Goal: Task Accomplishment & Management: Manage account settings

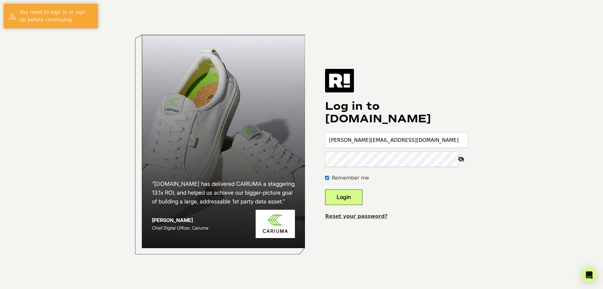
type input "[PERSON_NAME][EMAIL_ADDRESS][DOMAIN_NAME]"
click at [357, 194] on button "Login" at bounding box center [343, 197] width 37 height 16
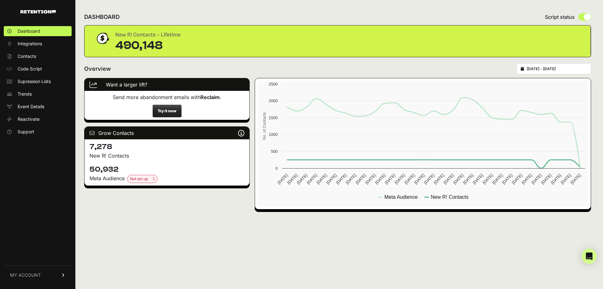
click at [32, 273] on span "MY ACCOUNT" at bounding box center [25, 275] width 31 height 6
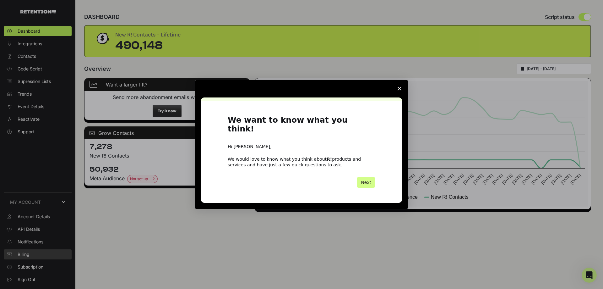
click at [30, 254] on div "Intercom messenger" at bounding box center [301, 144] width 603 height 289
click at [403, 93] on span "Close survey" at bounding box center [400, 89] width 18 height 18
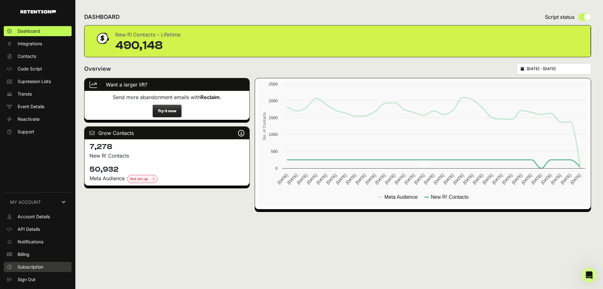
click at [36, 266] on span "Subscription" at bounding box center [31, 267] width 26 height 6
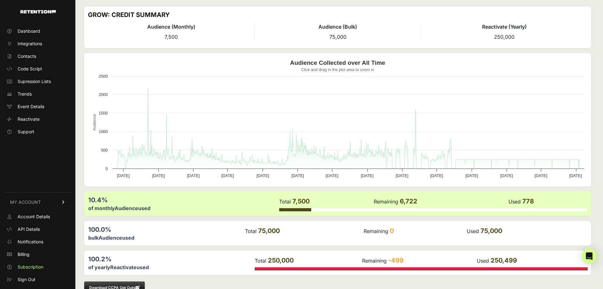
scroll to position [34, 0]
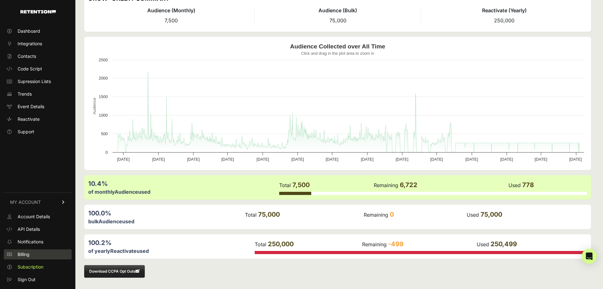
click at [29, 253] on span "Billing" at bounding box center [24, 254] width 12 height 6
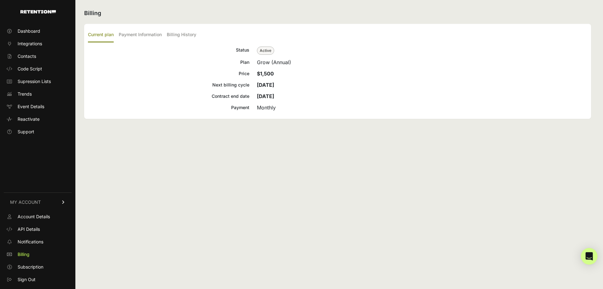
click at [587, 258] on icon "Open Intercom Messenger" at bounding box center [588, 256] width 7 height 8
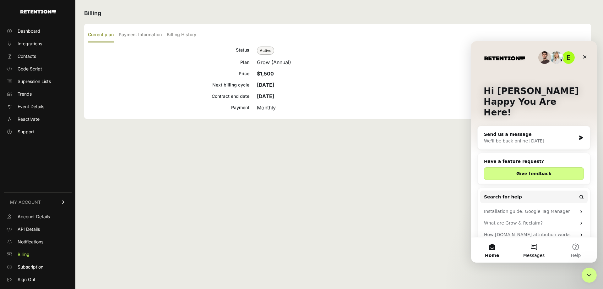
click at [533, 247] on button "Messages" at bounding box center [534, 249] width 42 height 25
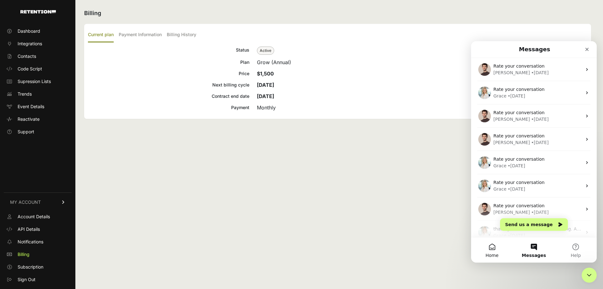
click at [485, 252] on button "Home" at bounding box center [492, 249] width 42 height 25
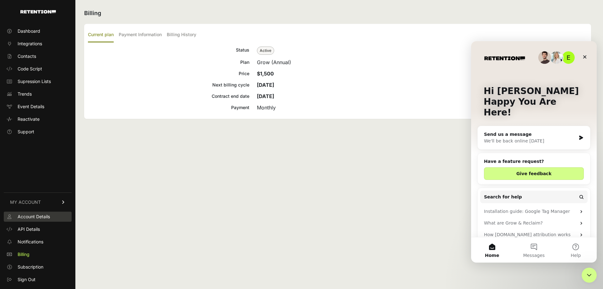
click at [46, 216] on span "Account Details" at bounding box center [34, 216] width 32 height 6
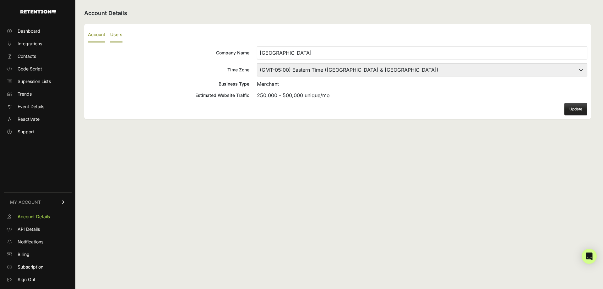
click at [117, 32] on label "Users" at bounding box center [116, 35] width 12 height 15
click at [0, 0] on input "Users" at bounding box center [0, 0] width 0 height 0
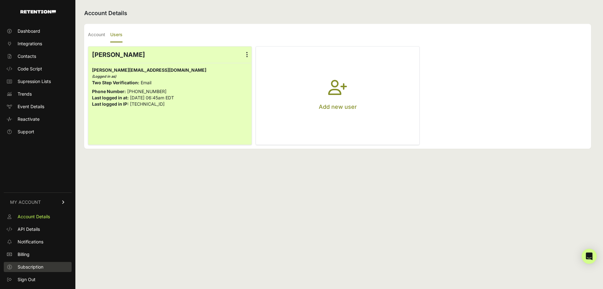
click at [36, 265] on span "Subscription" at bounding box center [31, 267] width 26 height 6
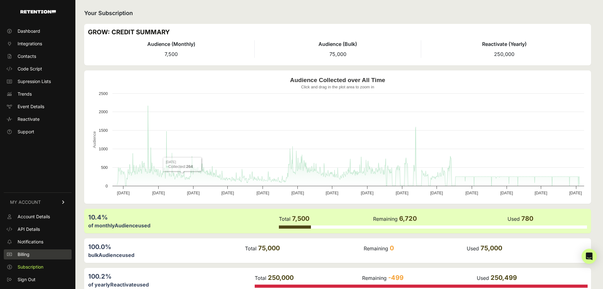
click at [27, 253] on span "Billing" at bounding box center [24, 254] width 12 height 6
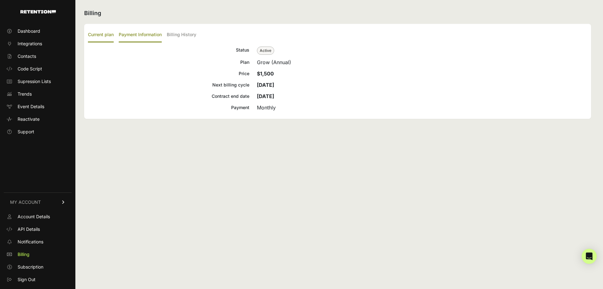
click at [139, 35] on label "Payment Information" at bounding box center [140, 35] width 43 height 15
click at [0, 0] on input "Payment Information" at bounding box center [0, 0] width 0 height 0
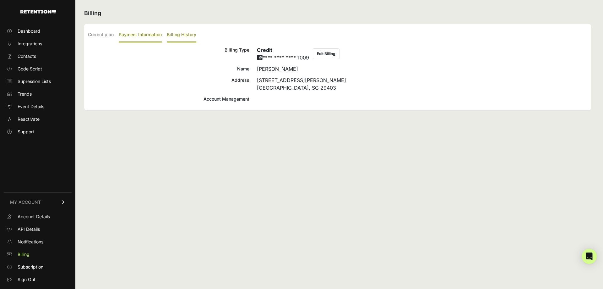
click at [188, 36] on label "Billing History" at bounding box center [182, 35] width 30 height 15
click at [0, 0] on input "Billing History" at bounding box center [0, 0] width 0 height 0
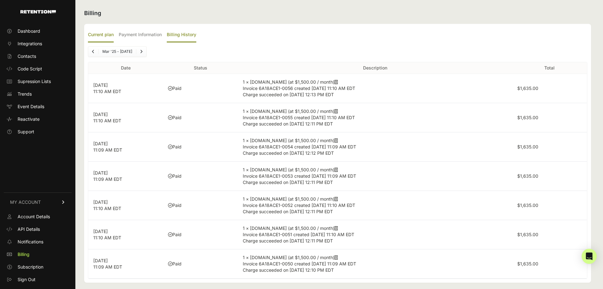
click at [111, 35] on label "Current plan" at bounding box center [101, 35] width 26 height 15
click at [0, 0] on input "Current plan" at bounding box center [0, 0] width 0 height 0
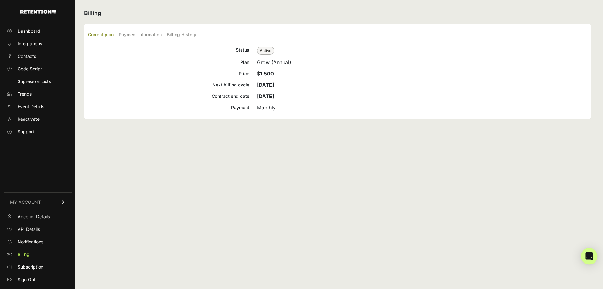
click at [588, 254] on icon "Open Intercom Messenger" at bounding box center [588, 256] width 7 height 8
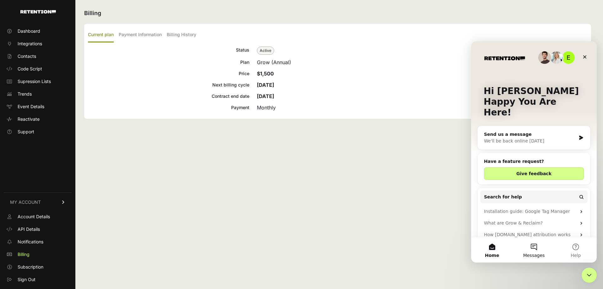
click at [538, 241] on button "Messages" at bounding box center [534, 249] width 42 height 25
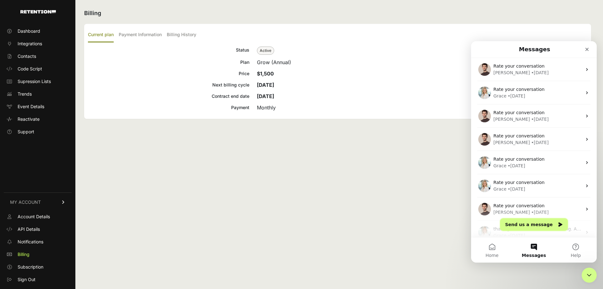
click at [533, 226] on button "Send us a message" at bounding box center [534, 224] width 68 height 13
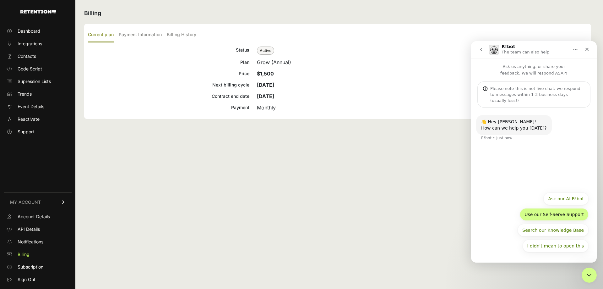
click at [568, 214] on button "Use our Self-Serve Support" at bounding box center [554, 214] width 69 height 13
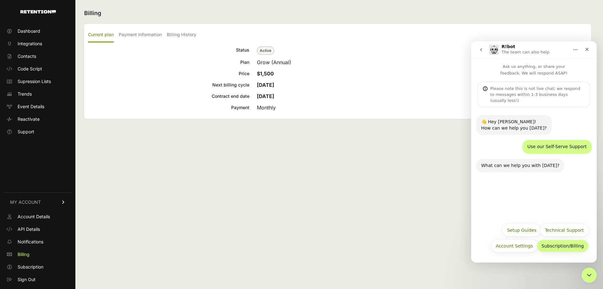
click at [570, 246] on button "Subscription/Billing" at bounding box center [563, 245] width 52 height 13
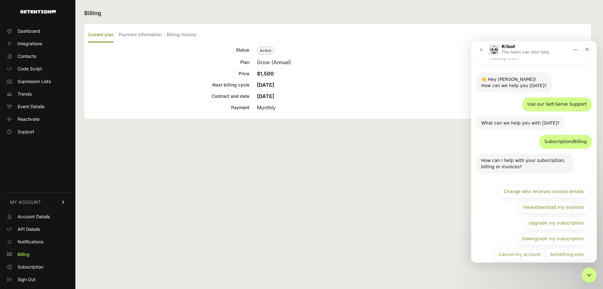
scroll to position [45, 0]
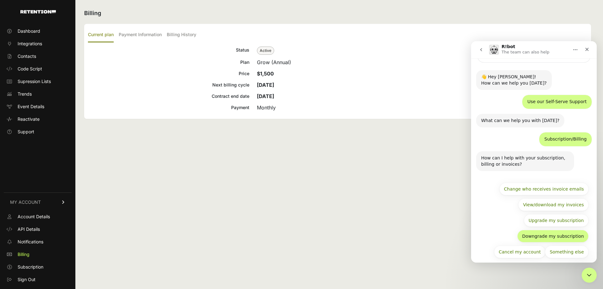
click at [561, 230] on button "Downgrade my subscription" at bounding box center [552, 236] width 71 height 13
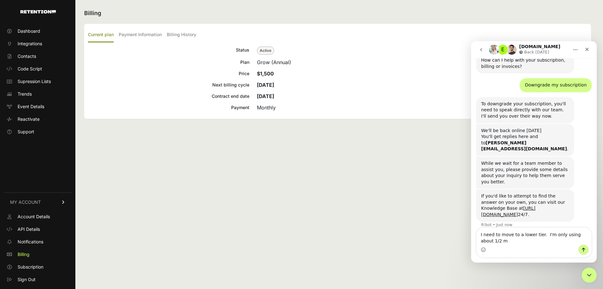
scroll to position [154, 0]
type textarea "I need to move to a lower tier. I'm only using about 1/2 my subscription."
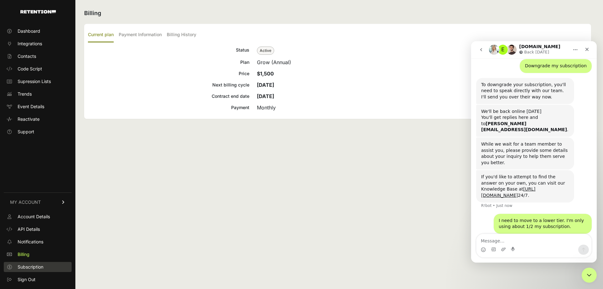
click at [35, 268] on span "Subscription" at bounding box center [31, 267] width 26 height 6
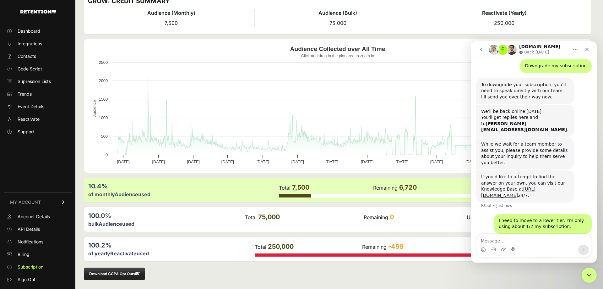
scroll to position [34, 0]
